Goal: Communication & Community: Answer question/provide support

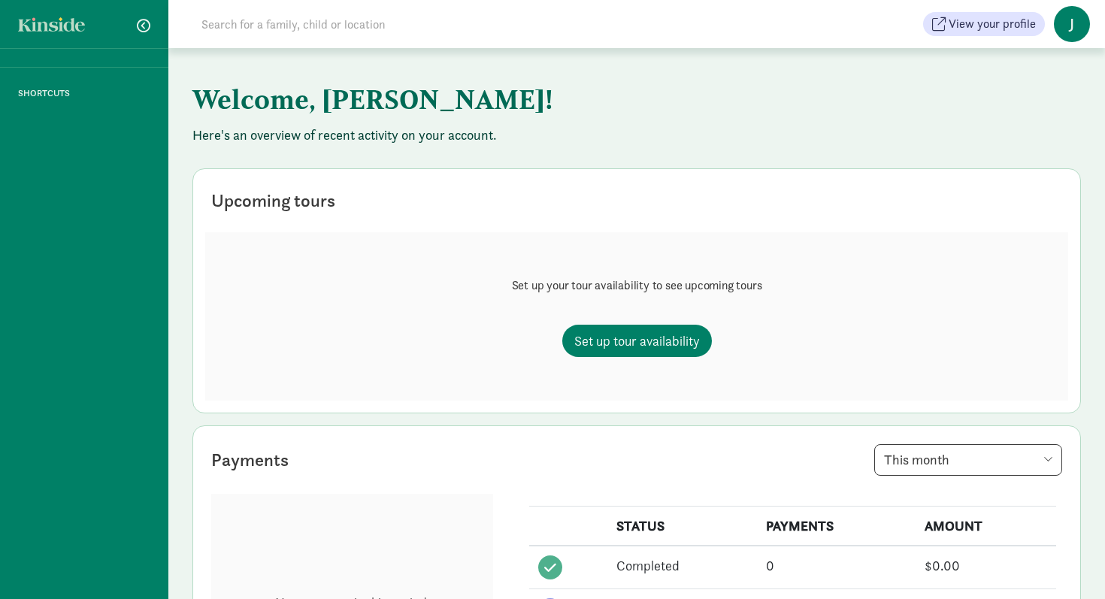
scroll to position [104, 0]
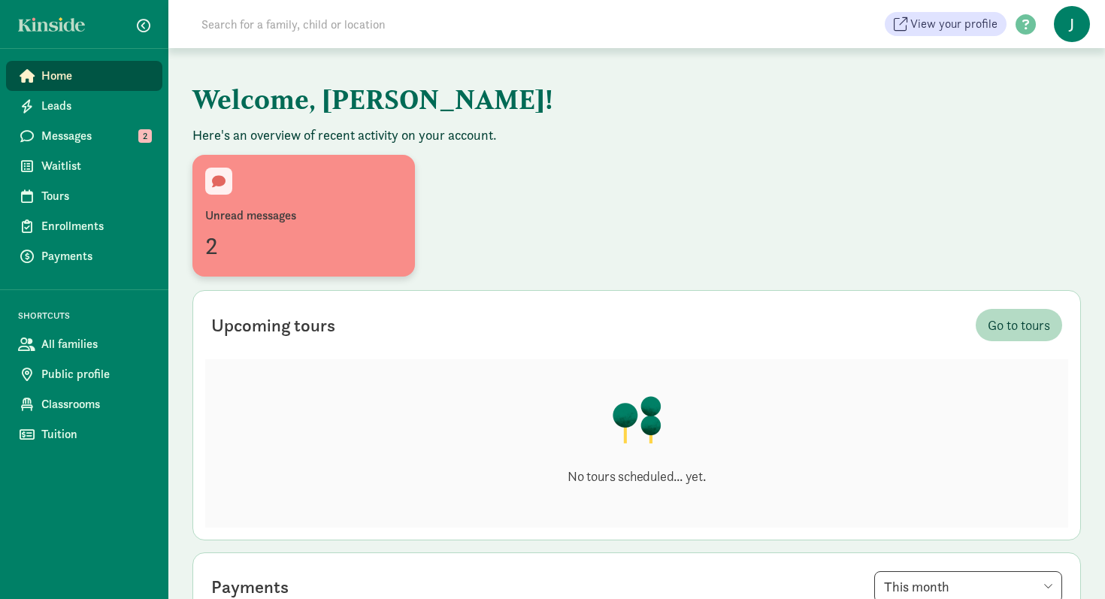
click at [241, 222] on div "Unread messages" at bounding box center [303, 216] width 197 height 18
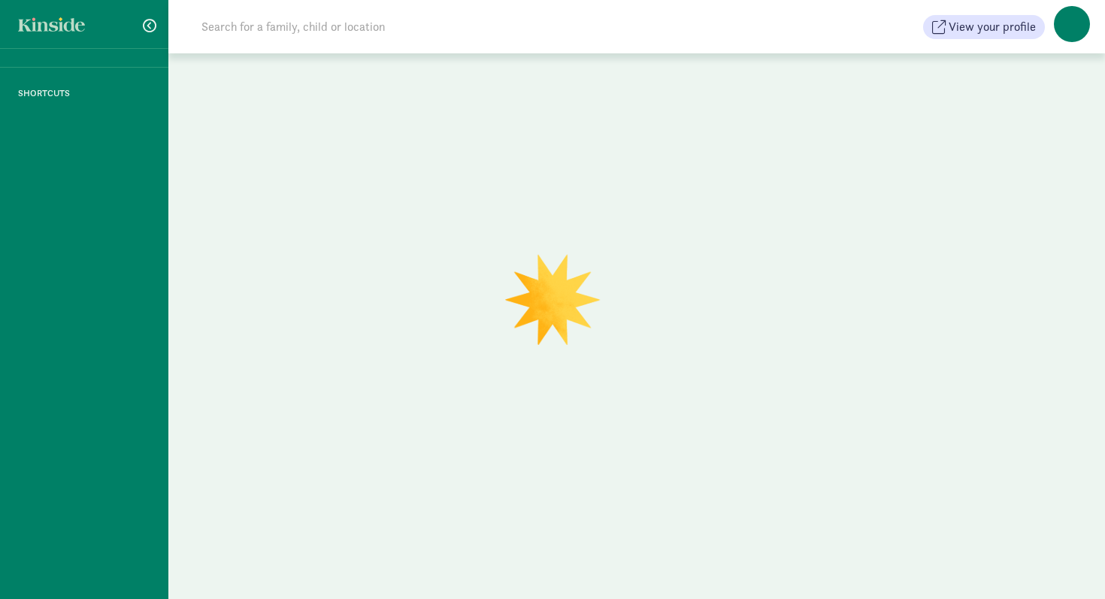
scroll to position [104, 0]
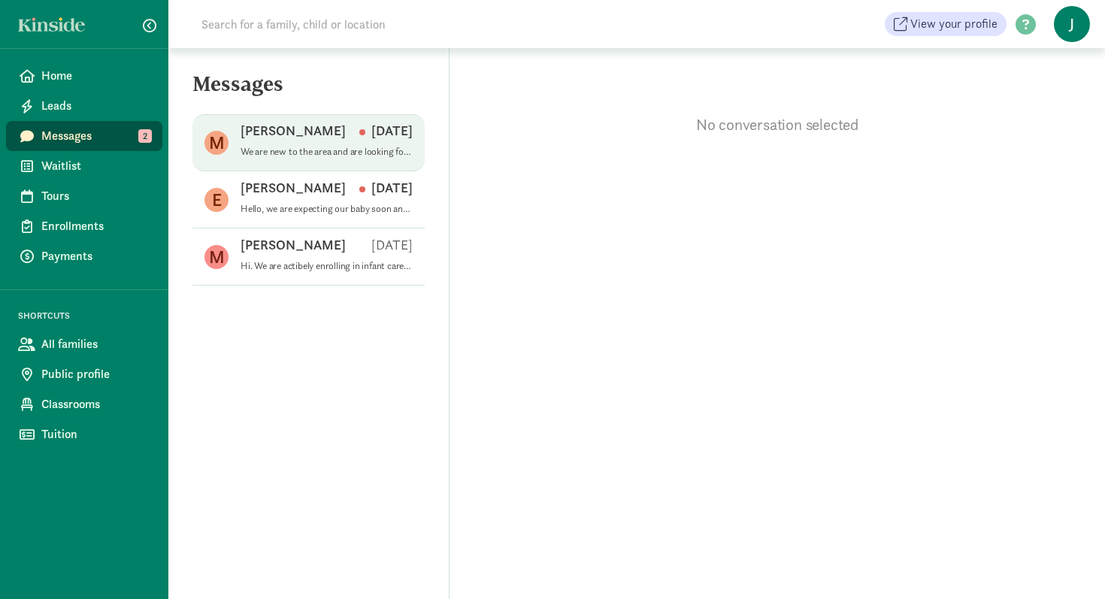
click at [298, 151] on p "We are new to the area and are looking for full-time long term daycare for a 2.…" at bounding box center [327, 152] width 172 height 12
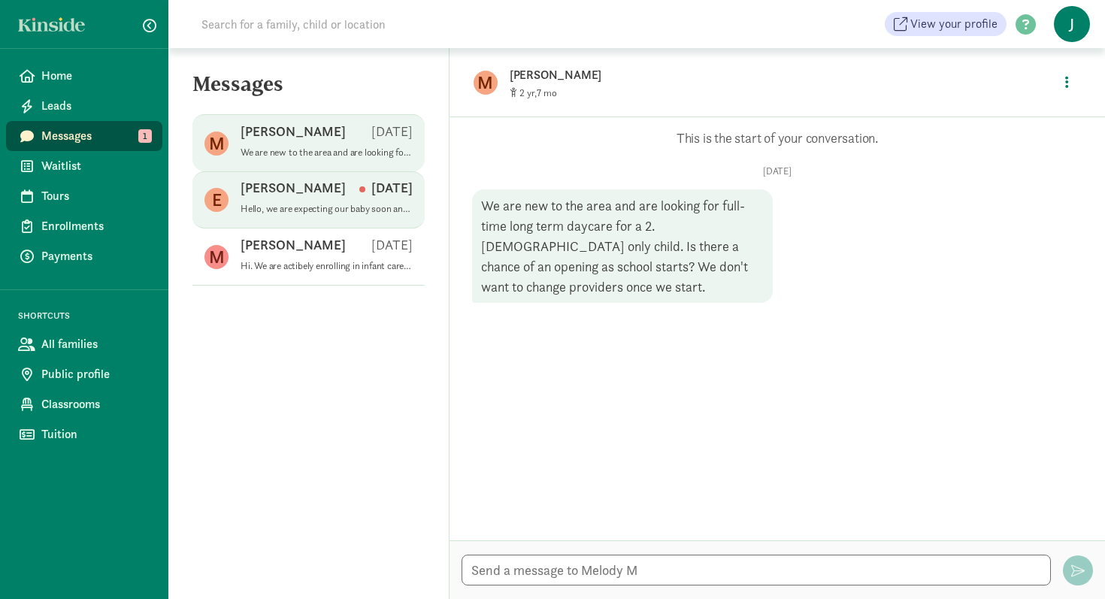
click at [301, 199] on div "Eli F Mar 21" at bounding box center [327, 191] width 172 height 24
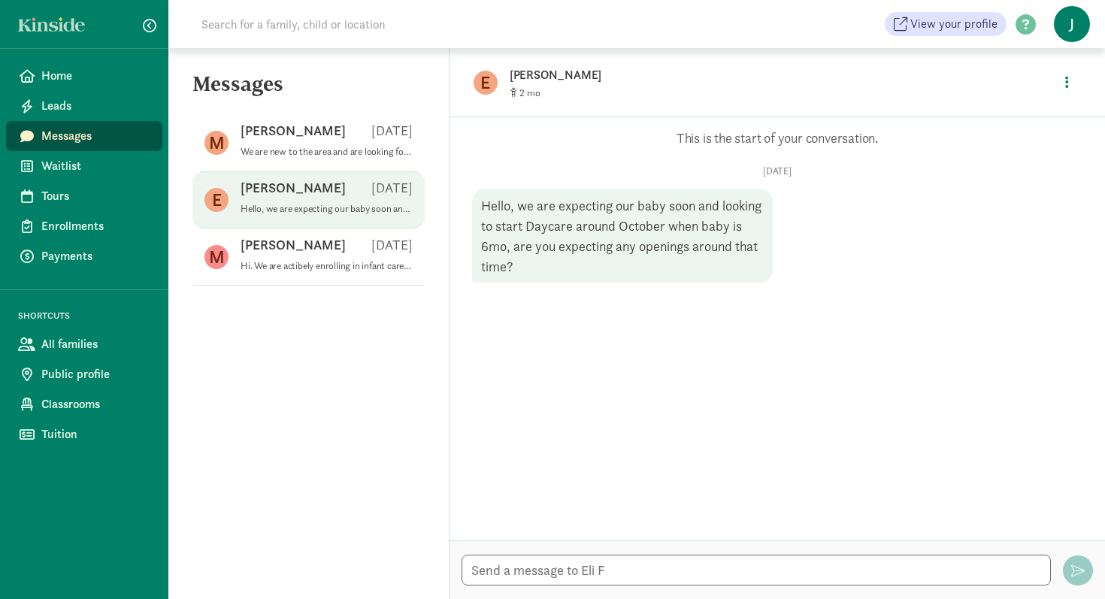
click at [223, 395] on div "Messages M Melody M Jul 22 We are new to the area and are looking for full-time…" at bounding box center [308, 323] width 281 height 551
click at [69, 167] on span "Waitlist" at bounding box center [95, 166] width 109 height 18
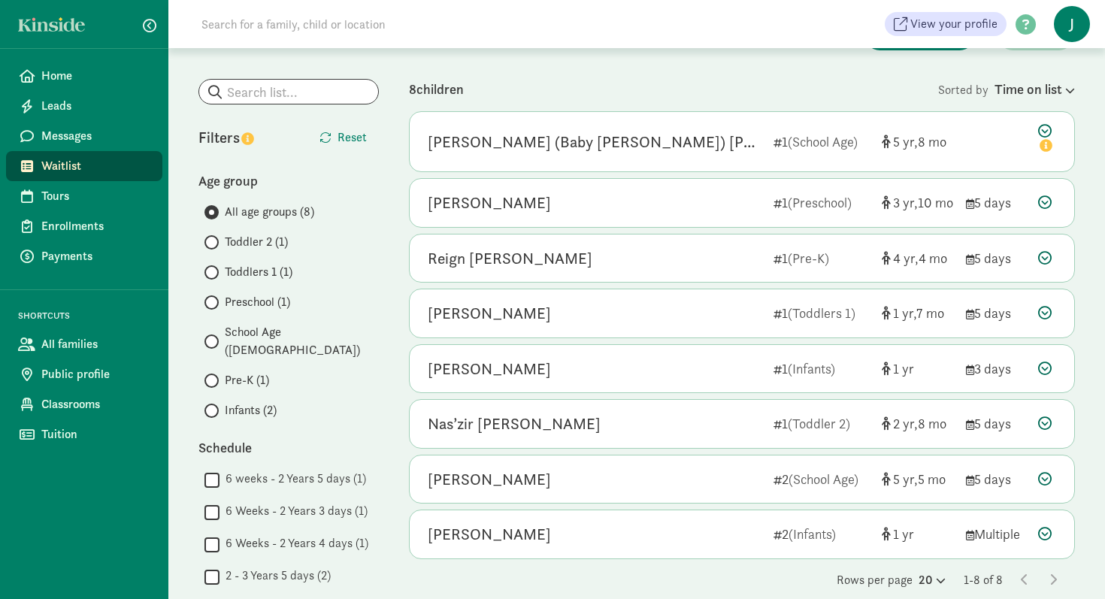
scroll to position [82, 0]
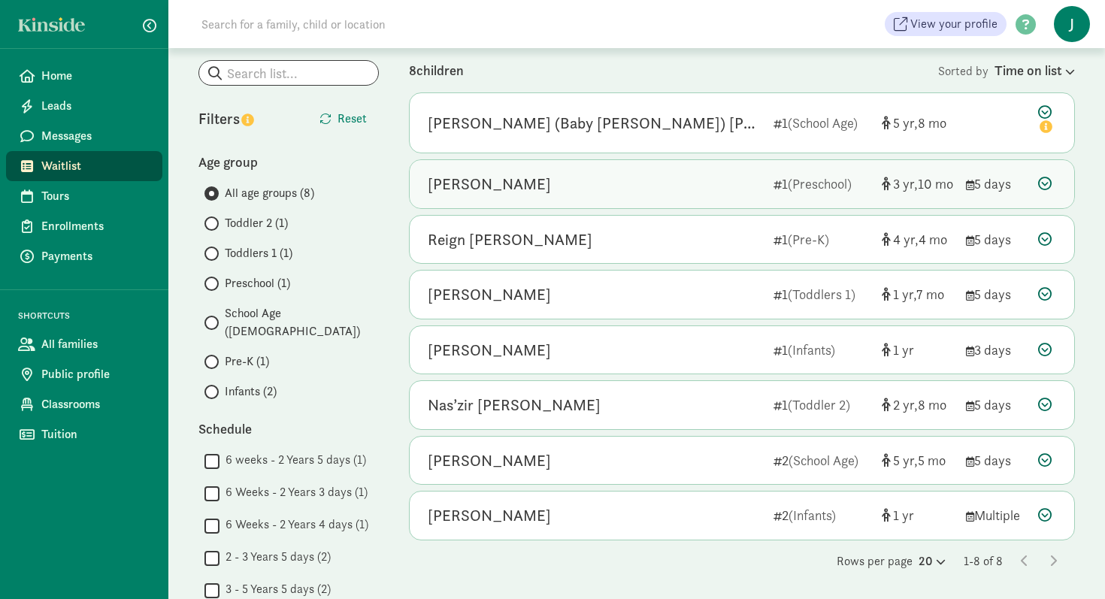
click at [648, 192] on div "Loza Asbe" at bounding box center [595, 184] width 334 height 24
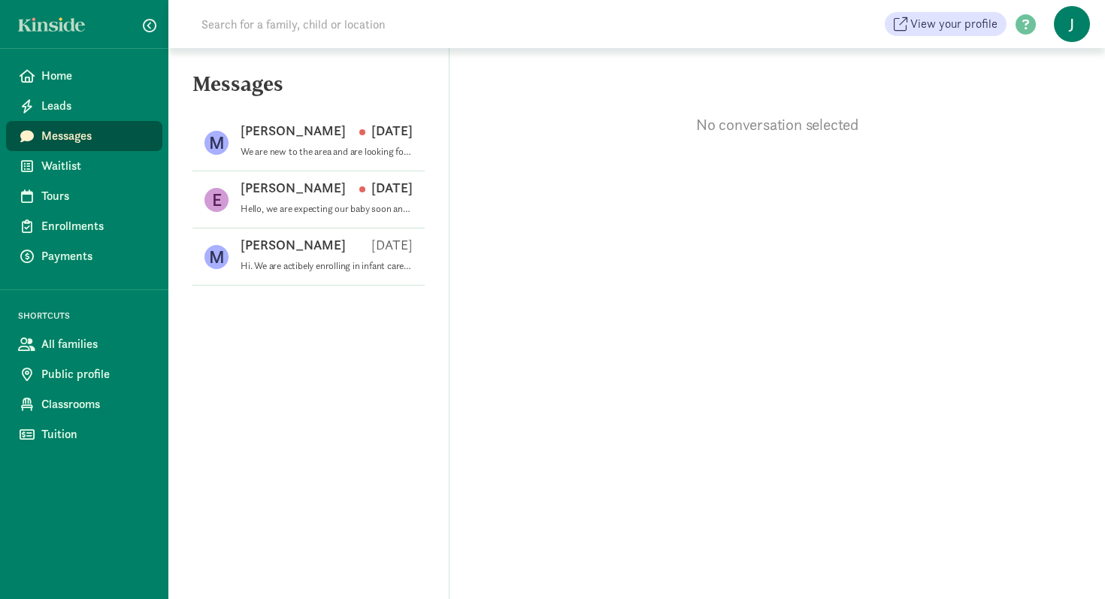
scroll to position [104, 0]
click at [50, 170] on span "Waitlist" at bounding box center [95, 166] width 109 height 18
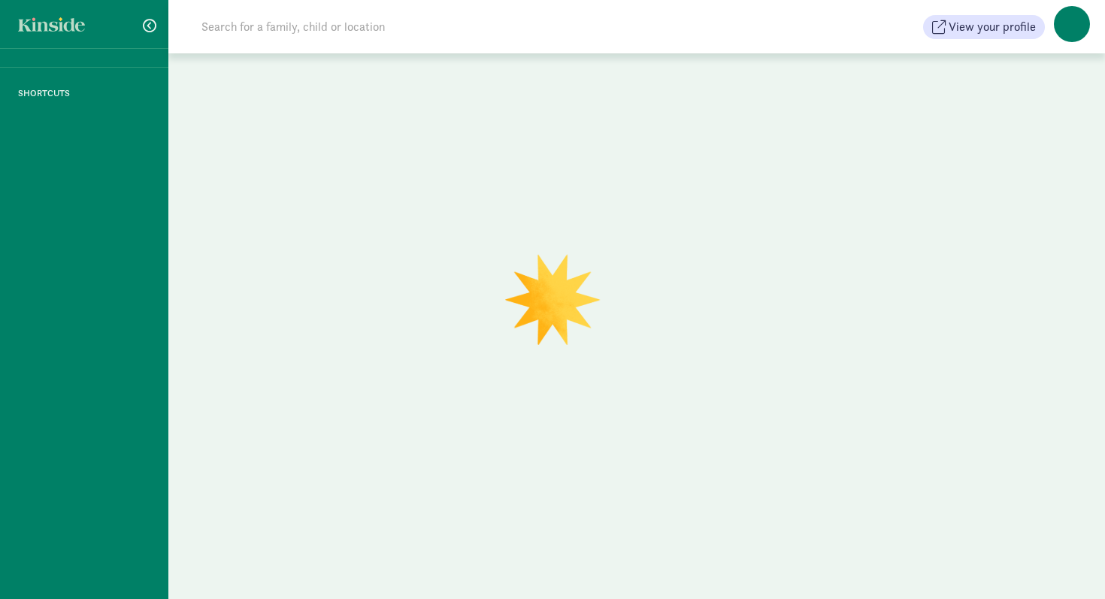
scroll to position [104, 0]
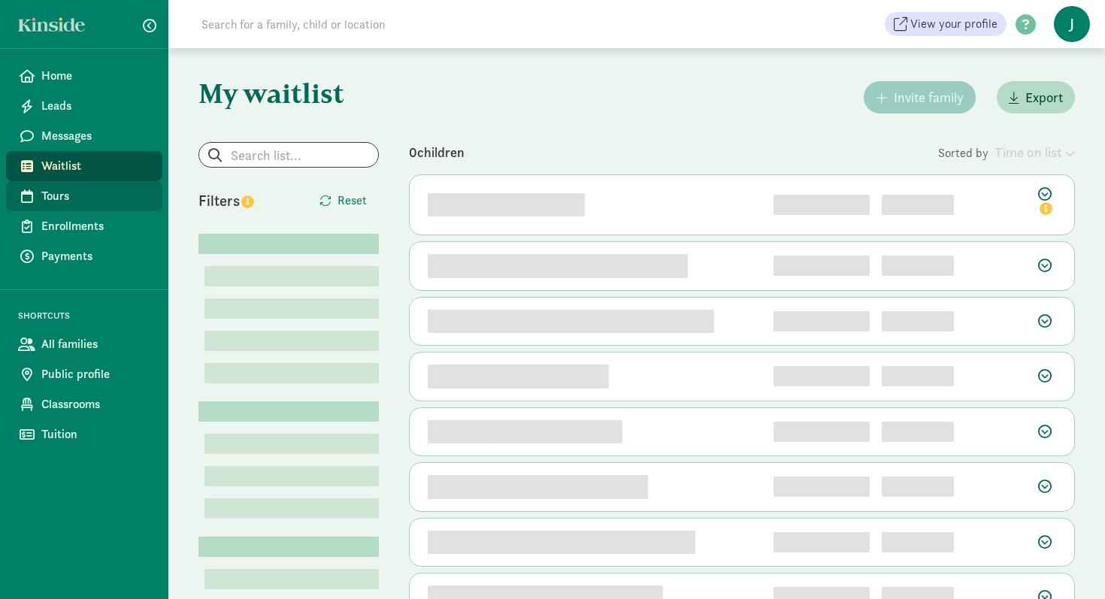
click at [56, 206] on link "Tours" at bounding box center [84, 196] width 156 height 30
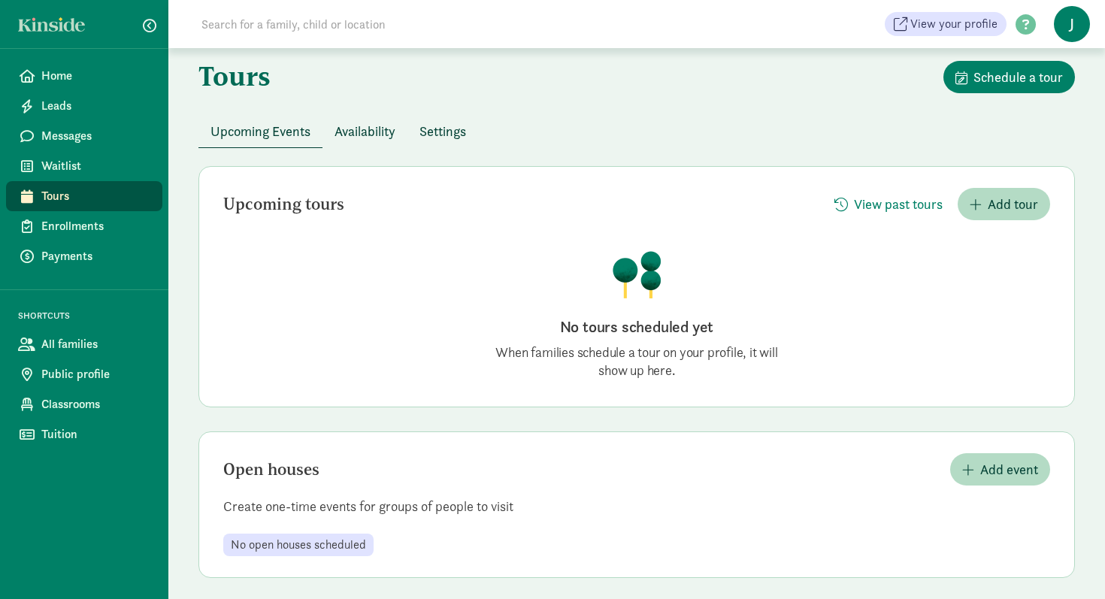
scroll to position [26, 0]
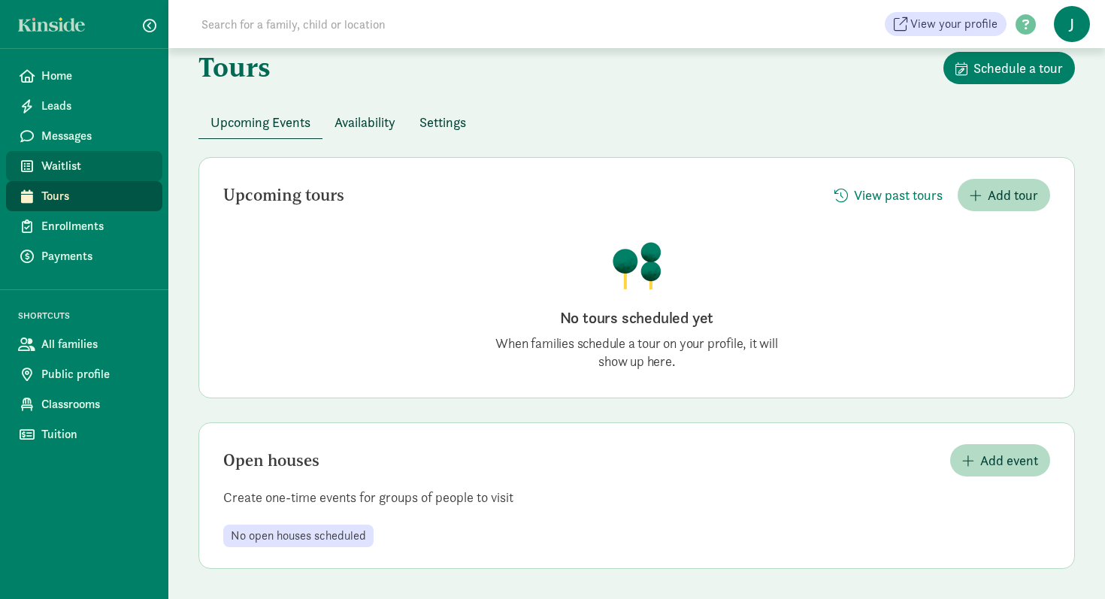
click at [64, 168] on span "Waitlist" at bounding box center [95, 166] width 109 height 18
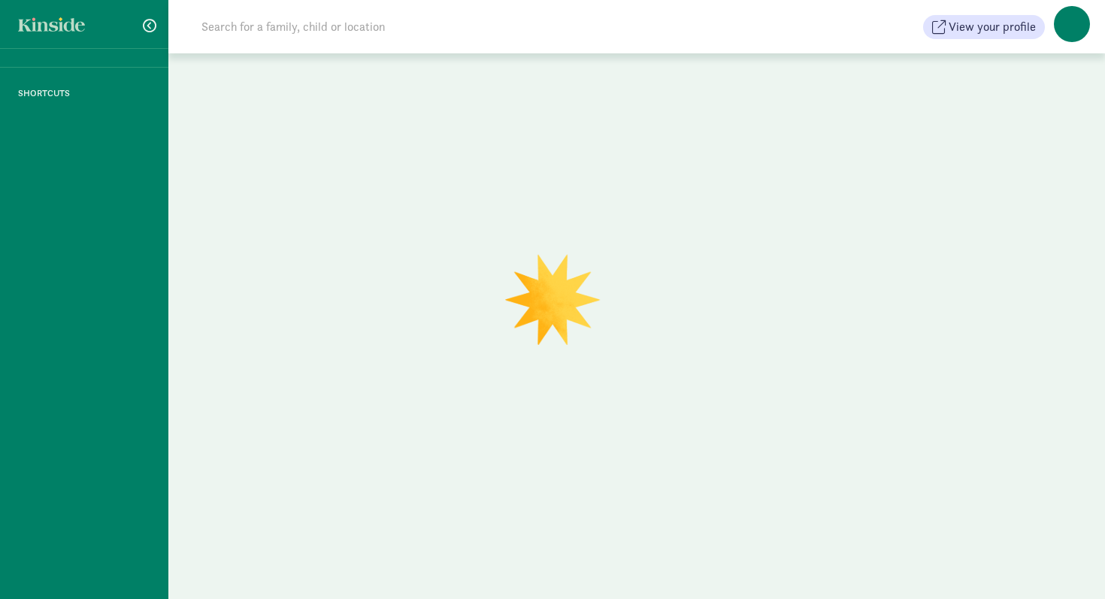
scroll to position [104, 0]
